Goal: Transaction & Acquisition: Purchase product/service

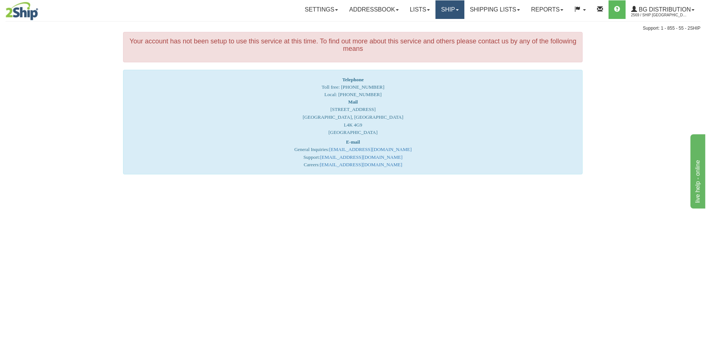
click at [446, 10] on link "Ship" at bounding box center [450, 9] width 29 height 19
click at [428, 26] on span "Ship Screen" at bounding box center [427, 26] width 28 height 6
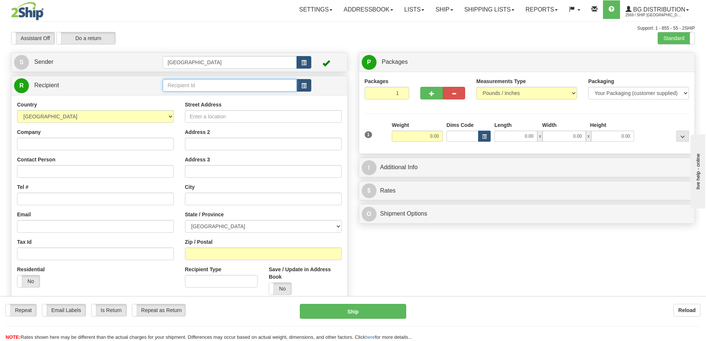
click at [191, 86] on input "text" at bounding box center [230, 85] width 134 height 13
click at [178, 97] on div "80053" at bounding box center [228, 97] width 127 height 8
type input "80053"
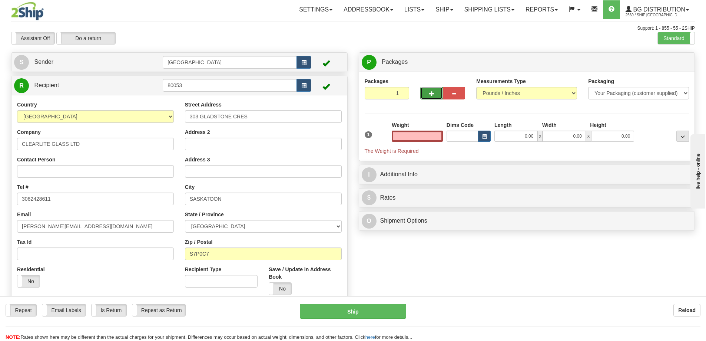
type input "0.00"
click at [427, 93] on button "button" at bounding box center [431, 93] width 22 height 13
type input "2"
click at [668, 62] on span "Package Level" at bounding box center [673, 62] width 29 height 5
radio input "true"
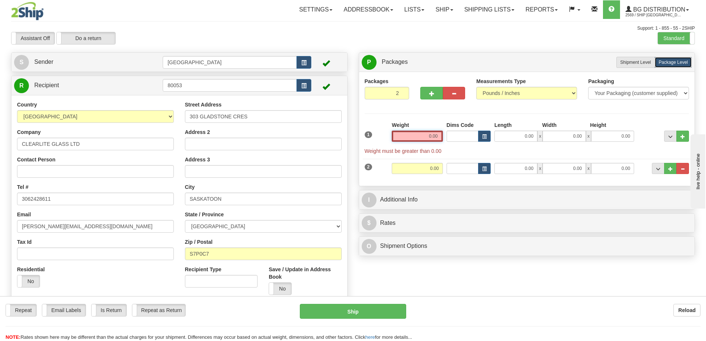
click at [438, 136] on input "0.00" at bounding box center [417, 135] width 51 height 11
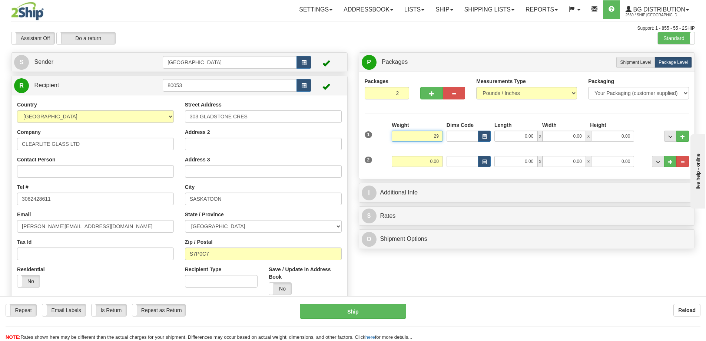
type input "29.00"
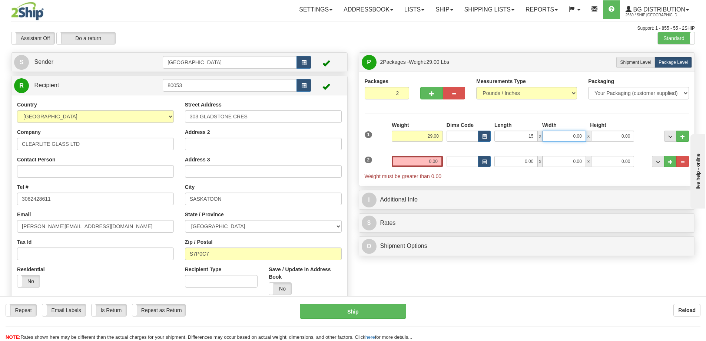
type input "15.00"
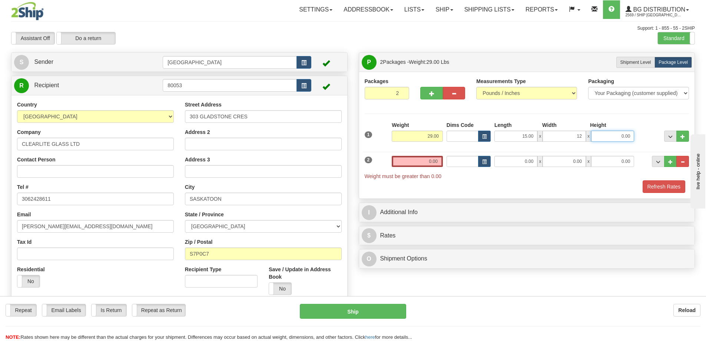
type input "12.00"
type input "5.00"
click at [439, 160] on input "0.00" at bounding box center [417, 161] width 51 height 11
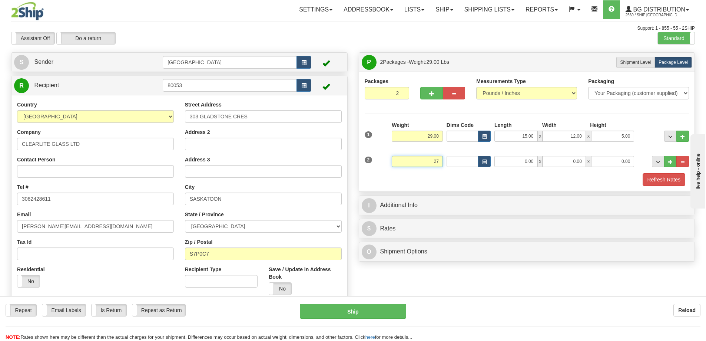
type input "27.00"
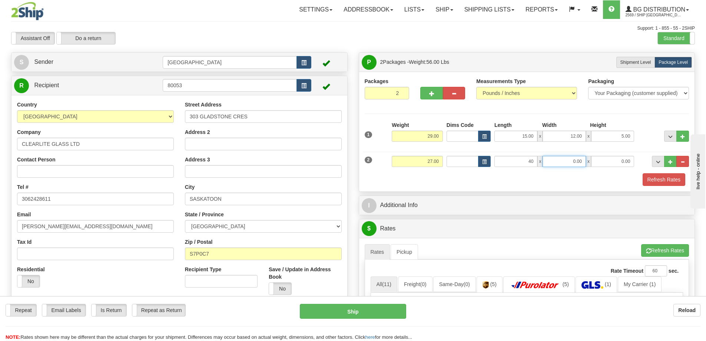
type input "40.00"
type input "10.00"
type input "6.00"
click at [655, 180] on button "Refresh Rates" at bounding box center [664, 179] width 43 height 13
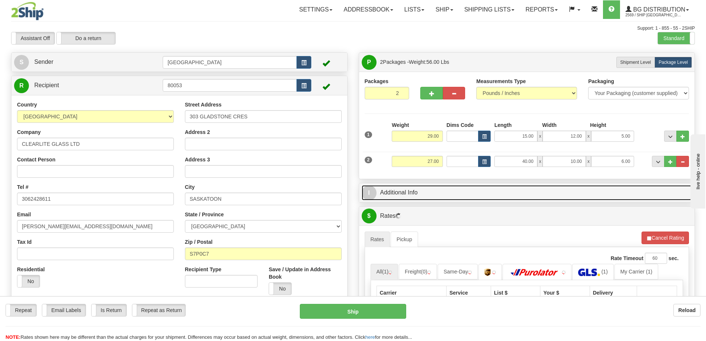
click at [490, 191] on link "I Additional Info" at bounding box center [527, 192] width 331 height 15
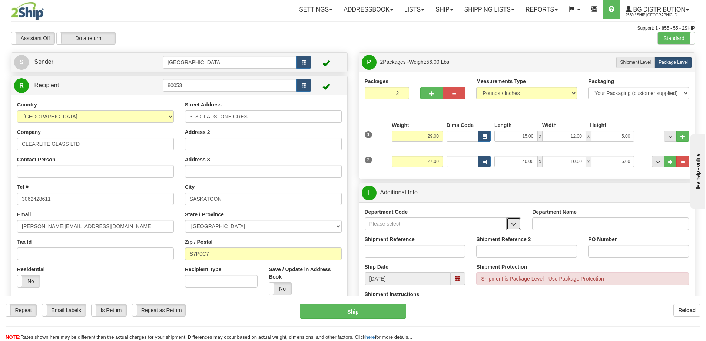
click at [513, 222] on span "button" at bounding box center [513, 224] width 5 height 5
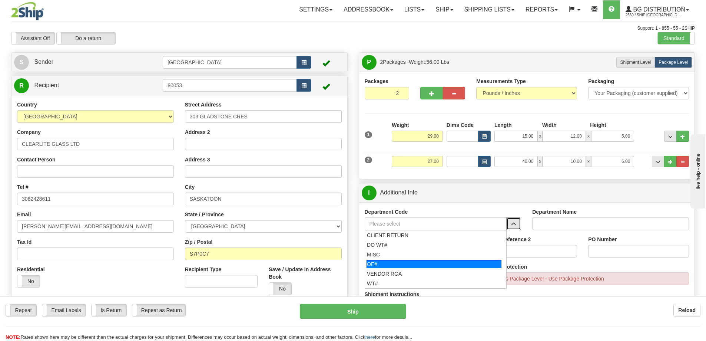
click at [423, 263] on div "OE#" at bounding box center [434, 264] width 135 height 8
type input "OE#"
type input "ORDERS"
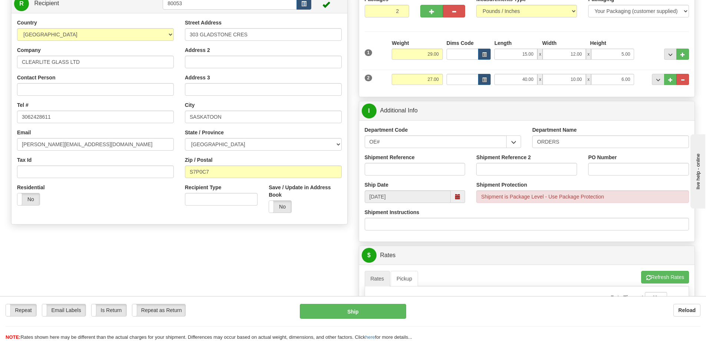
scroll to position [111, 0]
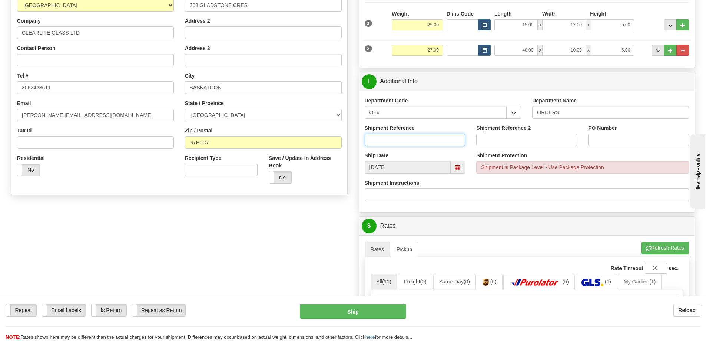
click at [409, 140] on input "Shipment Reference" at bounding box center [415, 139] width 101 height 13
type input "90038293-01 90039723-00"
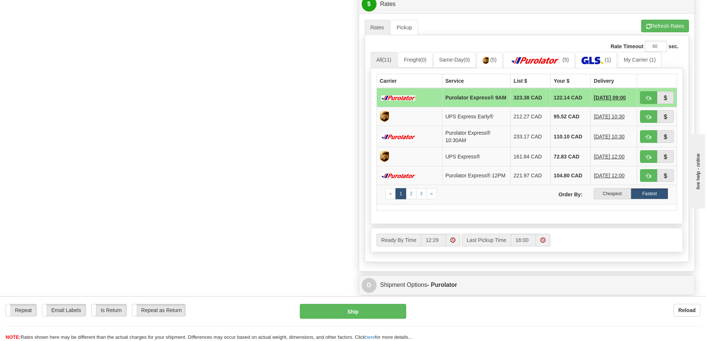
scroll to position [334, 0]
type input "S24481 / S24659"
click at [615, 198] on label "Cheapest" at bounding box center [612, 192] width 37 height 11
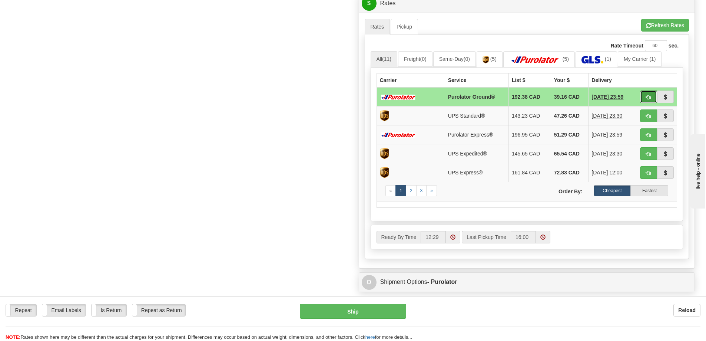
click at [647, 96] on span "button" at bounding box center [648, 97] width 5 height 5
type input "260"
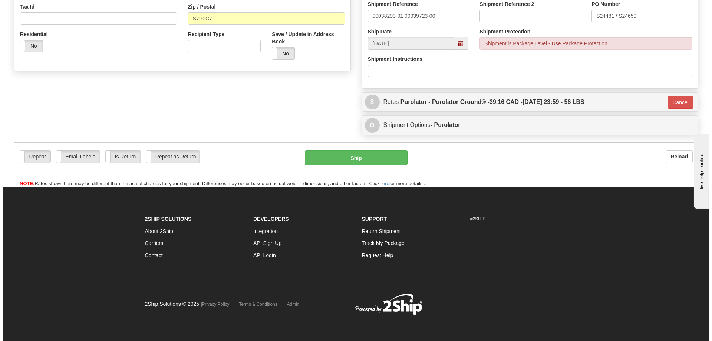
scroll to position [235, 0]
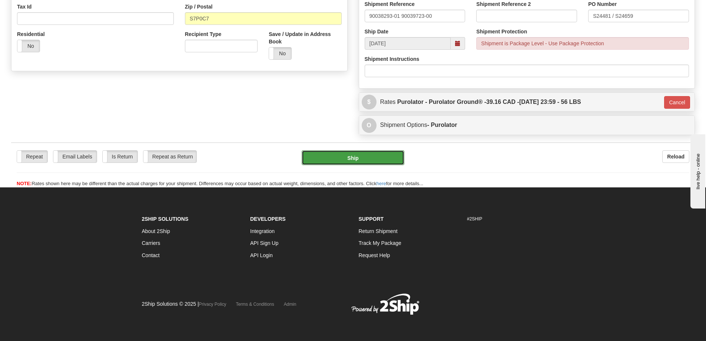
click at [352, 161] on button "Ship" at bounding box center [353, 157] width 103 height 15
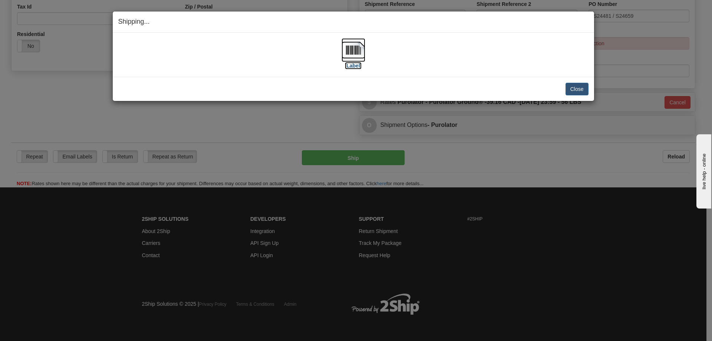
click at [354, 66] on label "[Label]" at bounding box center [353, 65] width 17 height 7
click at [575, 88] on button "Close" at bounding box center [576, 89] width 23 height 13
